Goal: Register for event/course

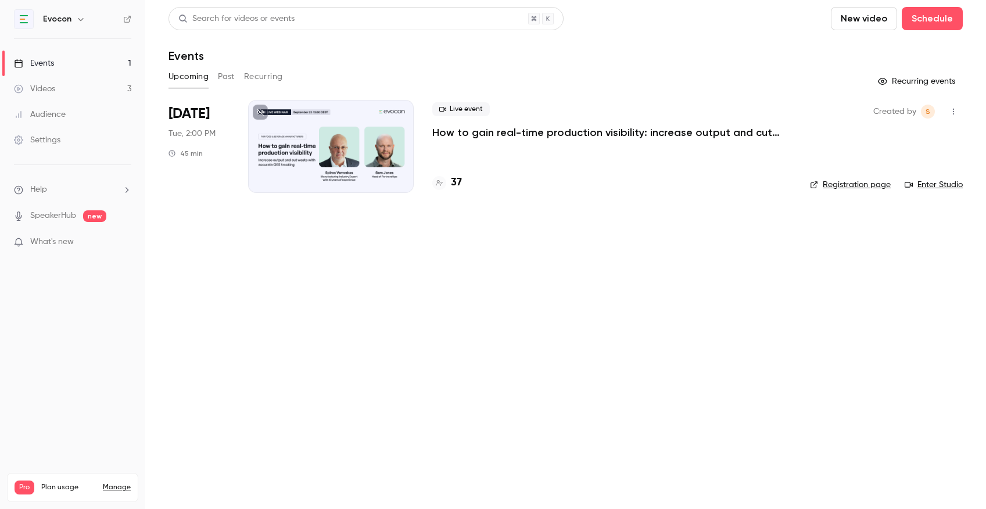
click at [490, 142] on div "Live event How to gain real-time production visibility: increase output and cut…" at bounding box center [611, 146] width 359 height 93
click at [485, 135] on p "How to gain real-time production visibility: increase output and cut waste with…" at bounding box center [606, 132] width 349 height 14
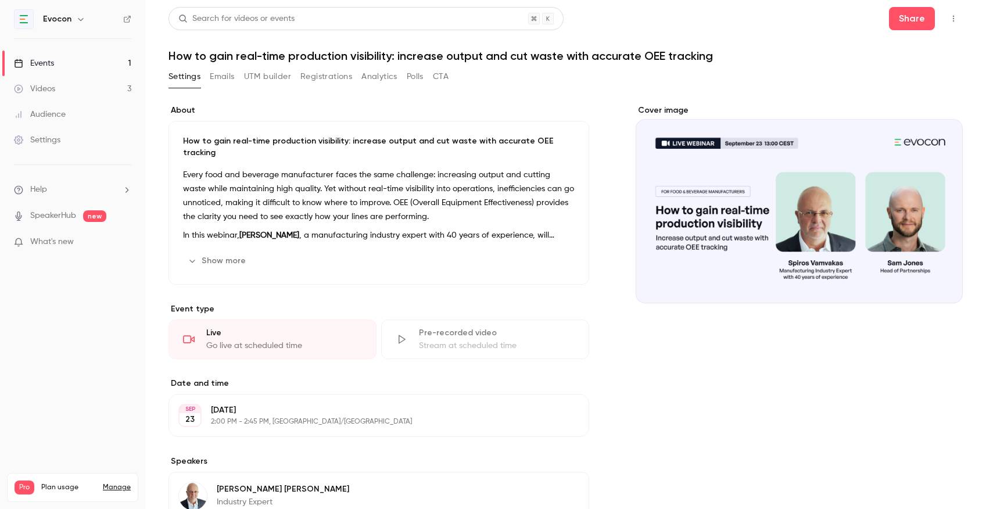
click at [322, 72] on button "Registrations" at bounding box center [326, 76] width 52 height 19
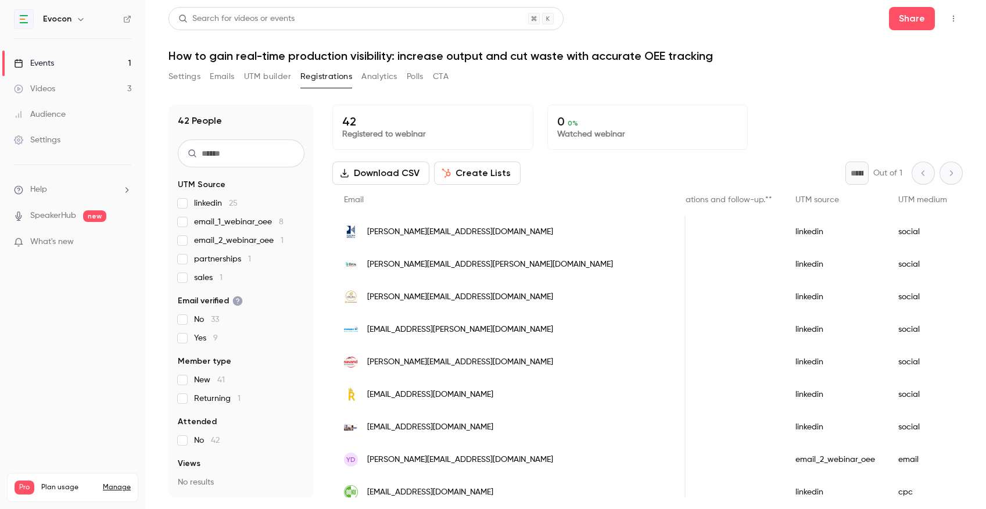
click at [116, 65] on link "Events 1" at bounding box center [72, 64] width 145 height 26
